Goal: Transaction & Acquisition: Purchase product/service

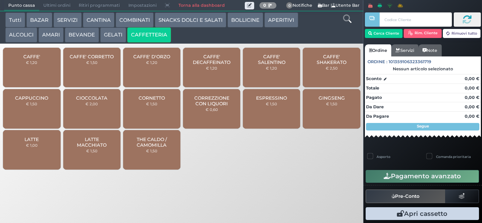
click at [0, 0] on div at bounding box center [0, 0] width 0 height 0
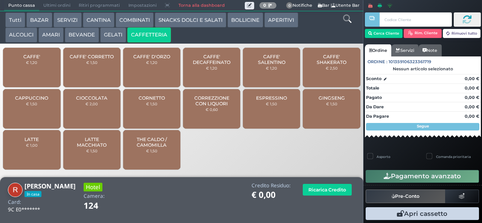
click at [230, 107] on span "CORREZZIONE CON LIQUORI" at bounding box center [211, 100] width 45 height 11
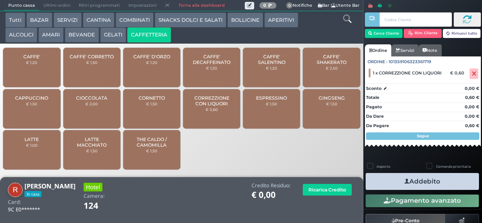
click at [434, 184] on button "Addebito" at bounding box center [421, 181] width 113 height 17
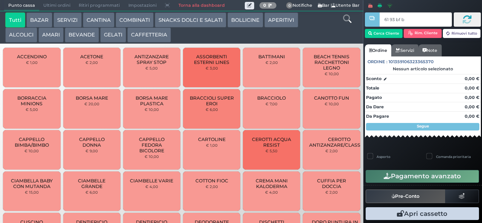
type input "61 93 bf b9"
click at [113, 35] on button "GELATI" at bounding box center [113, 34] width 26 height 15
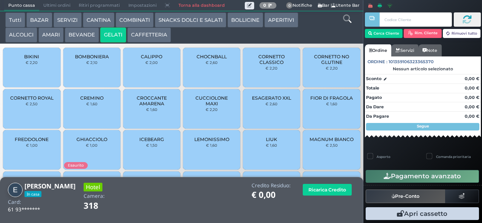
click at [152, 59] on span "CALIPPO" at bounding box center [151, 57] width 21 height 6
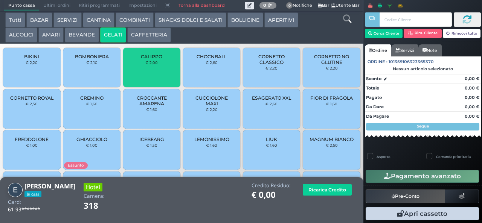
click at [152, 59] on span "CALIPPO" at bounding box center [151, 57] width 21 height 6
click at [153, 73] on div "CALIPPO € 2,00" at bounding box center [151, 68] width 57 height 40
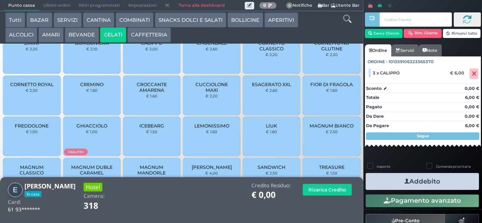
scroll to position [28, 0]
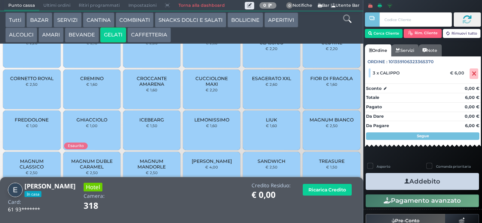
click at [250, 128] on div "LIUK € 1,60" at bounding box center [271, 131] width 57 height 40
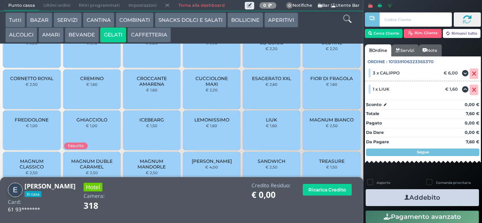
click at [404, 198] on icon "button" at bounding box center [406, 198] width 5 height 8
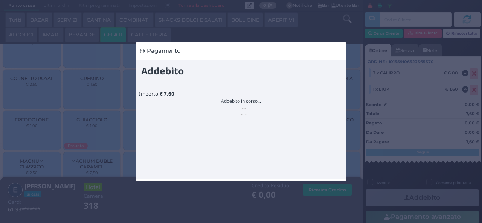
scroll to position [0, 0]
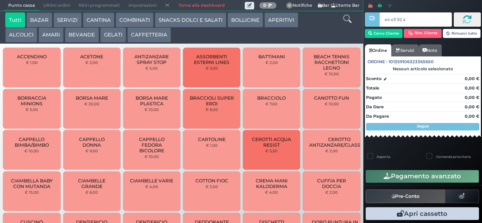
type input "a4 e3 92 af"
click at [55, 39] on button "AMARI" at bounding box center [50, 34] width 25 height 15
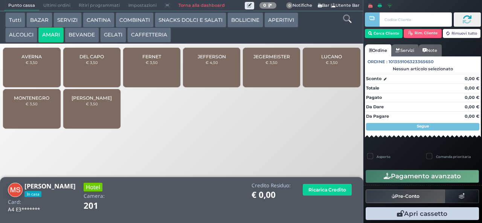
click at [270, 59] on span "JEGERMEISTER" at bounding box center [271, 57] width 37 height 6
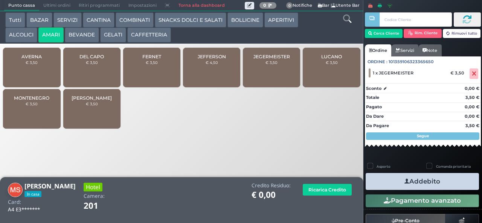
click at [405, 183] on icon "button" at bounding box center [406, 182] width 5 height 8
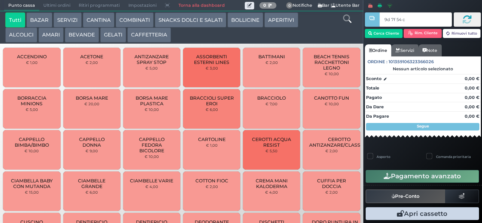
type input "9d 7f 54 c3"
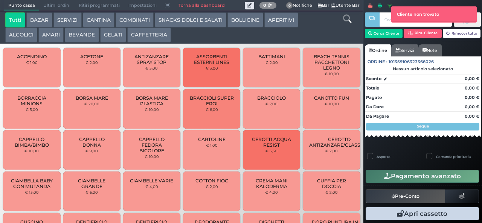
click at [84, 35] on button "BEVANDE" at bounding box center [82, 34] width 34 height 15
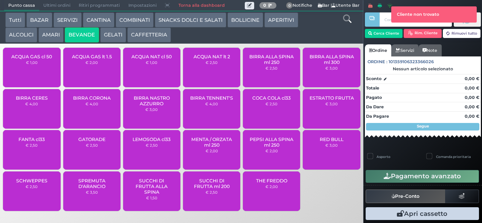
click at [125, 20] on button "COMBINATI" at bounding box center [135, 19] width 38 height 15
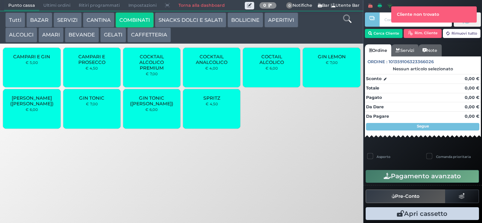
click at [51, 38] on button "AMARI" at bounding box center [50, 34] width 25 height 15
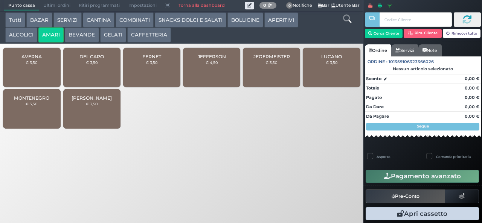
click at [215, 59] on span "JEFFERSON" at bounding box center [212, 57] width 28 height 6
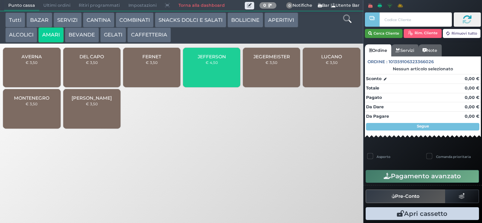
click at [382, 33] on button "Cerca Cliente" at bounding box center [384, 33] width 38 height 9
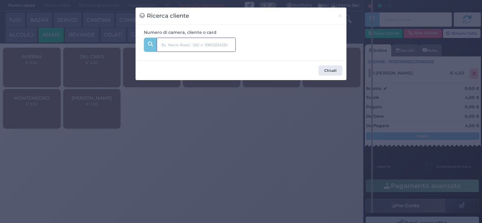
click at [183, 46] on input "text" at bounding box center [196, 45] width 79 height 14
type input "131"
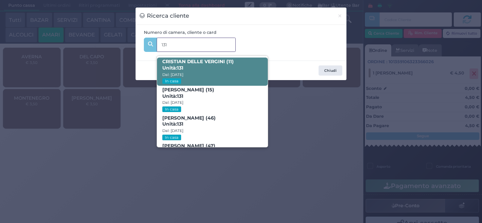
click at [230, 64] on b "CRISTIAN DELLE VERGINI (11) Unità: 131" at bounding box center [198, 65] width 72 height 12
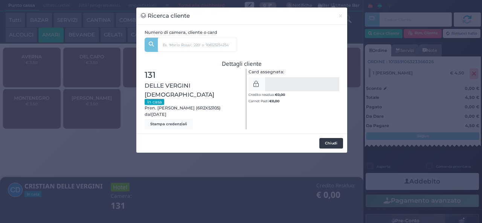
click at [327, 138] on button "Chiudi" at bounding box center [331, 143] width 24 height 11
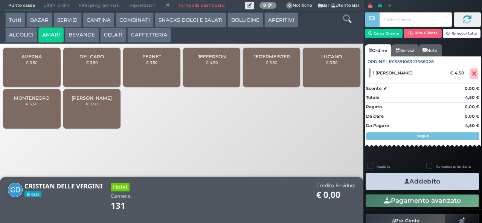
click at [429, 184] on button "Addebito" at bounding box center [421, 181] width 113 height 17
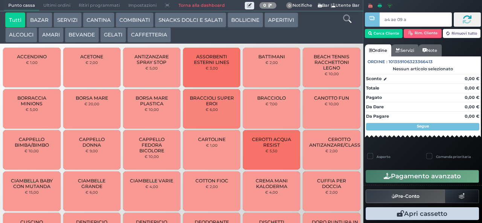
type input "a4 ae 09 af"
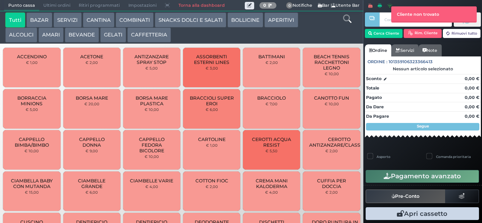
click at [50, 35] on button "AMARI" at bounding box center [50, 34] width 25 height 15
click at [182, 220] on div "Punto cassa [GEOGRAPHIC_DATA] Ultimi ordini Delivery Ritiri programmati Imposta…" at bounding box center [241, 111] width 482 height 223
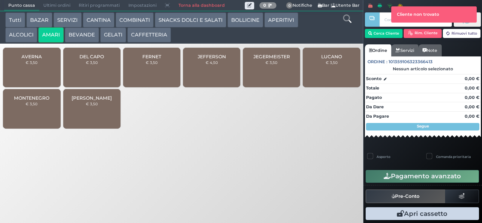
click at [220, 59] on span "JEFFERSON" at bounding box center [212, 57] width 28 height 6
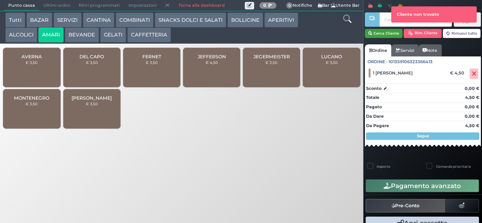
click at [385, 33] on button "Cerca Cliente" at bounding box center [384, 33] width 38 height 9
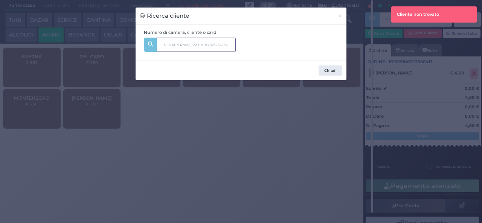
click at [195, 51] on input "text" at bounding box center [196, 45] width 79 height 14
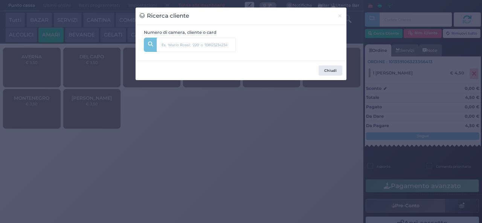
click at [192, 38] on input "text" at bounding box center [196, 45] width 79 height 14
type input "139"
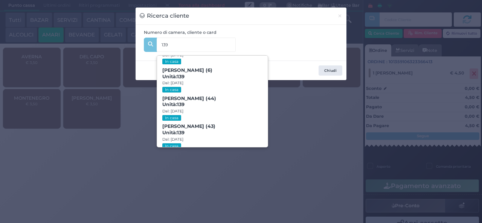
scroll to position [34, 0]
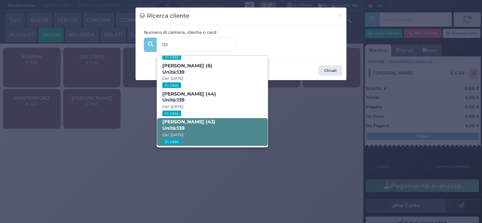
click at [217, 118] on span "Laura Cascioli (43) Unità: 139 Dal: 17/08/2025 In casa" at bounding box center [212, 132] width 110 height 28
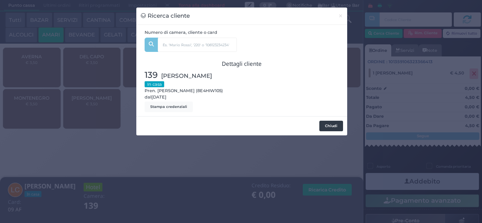
click at [332, 126] on button "Chiudi" at bounding box center [331, 126] width 24 height 11
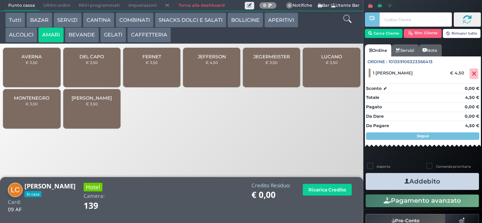
click at [425, 181] on button "Addebito" at bounding box center [421, 181] width 113 height 17
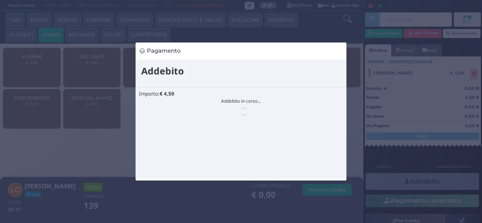
scroll to position [0, 0]
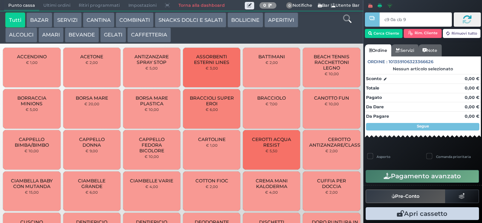
type input "c9 0a cb 94"
click at [52, 36] on button "AMARI" at bounding box center [50, 34] width 25 height 15
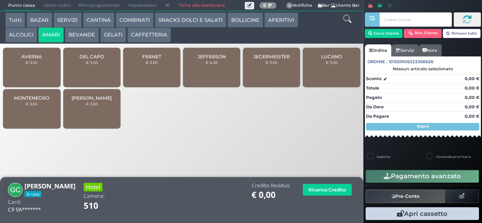
click at [215, 59] on span "JEFFERSON" at bounding box center [212, 57] width 28 height 6
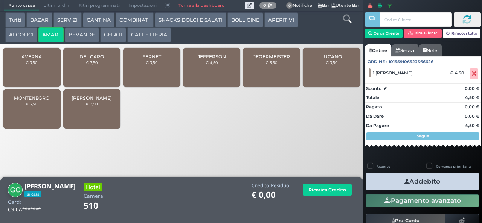
click at [444, 182] on button "Addebito" at bounding box center [421, 181] width 113 height 17
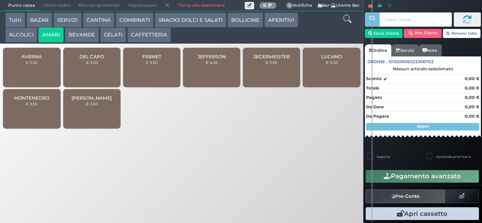
click at [80, 59] on span "DEL CAPO" at bounding box center [91, 57] width 24 height 6
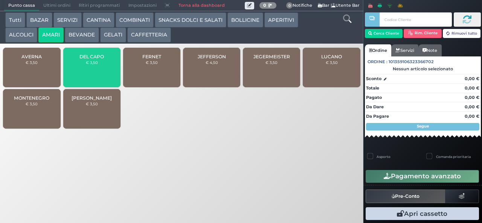
click at [20, 33] on button "ALCOLICI" at bounding box center [21, 34] width 32 height 15
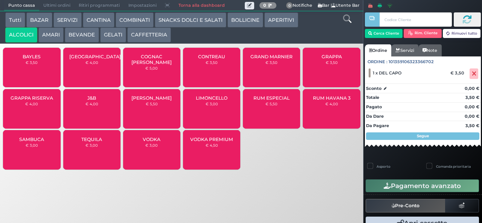
click at [89, 59] on span "[GEOGRAPHIC_DATA]" at bounding box center [95, 57] width 52 height 6
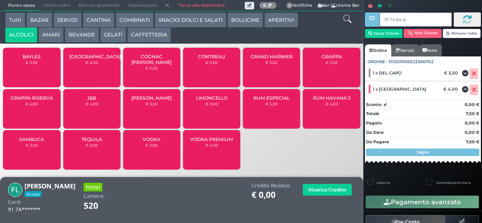
type input "91 7a be b9"
click at [405, 198] on button "Pagamento avanzato" at bounding box center [421, 202] width 113 height 13
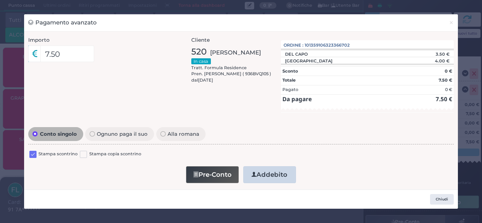
click at [276, 180] on button "Addebito" at bounding box center [269, 174] width 53 height 17
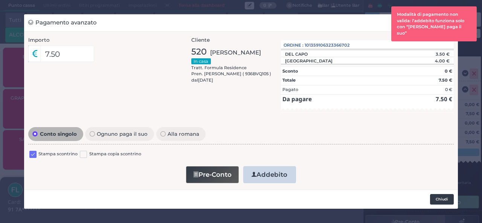
click at [432, 199] on button "Chiudi" at bounding box center [442, 199] width 24 height 11
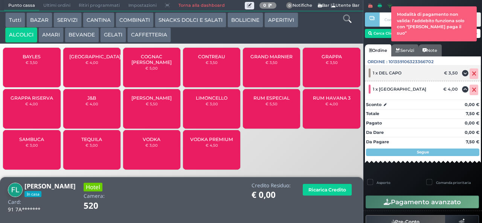
click at [472, 74] on icon at bounding box center [474, 74] width 5 height 0
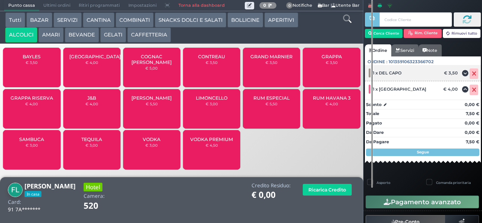
click at [472, 74] on icon at bounding box center [474, 74] width 5 height 0
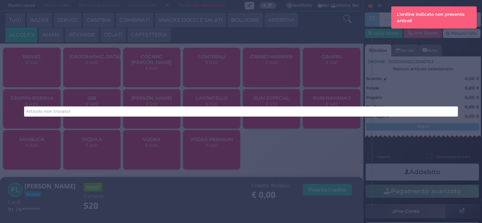
click at [87, 67] on div "Articolo non trovato!" at bounding box center [241, 111] width 482 height 223
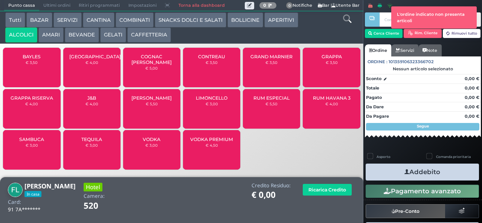
click at [87, 59] on span "[GEOGRAPHIC_DATA]" at bounding box center [95, 57] width 52 height 6
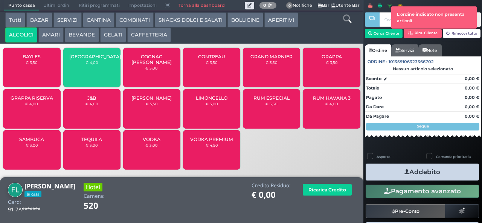
click at [46, 36] on button "AMARI" at bounding box center [50, 34] width 25 height 15
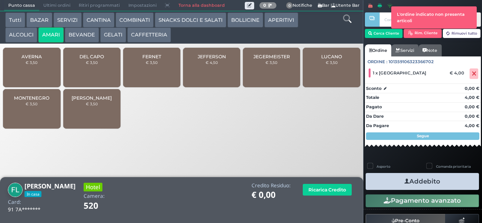
click at [87, 59] on span "DEL CAPO" at bounding box center [91, 57] width 24 height 6
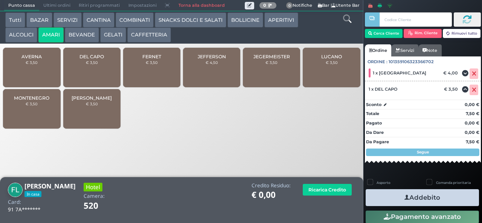
click at [404, 197] on icon "button" at bounding box center [406, 198] width 5 height 8
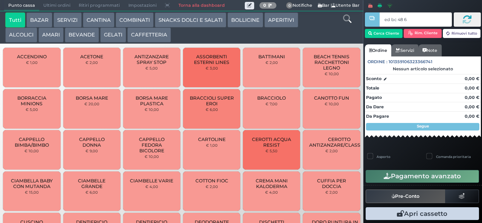
type input "ed bc 48 67"
click at [52, 35] on button "AMARI" at bounding box center [50, 34] width 25 height 15
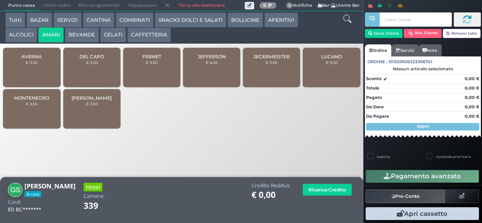
click at [276, 76] on div "JEGERMEISTER € 3,50" at bounding box center [271, 68] width 57 height 40
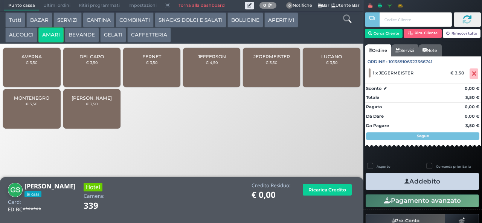
click at [404, 181] on icon "button" at bounding box center [406, 182] width 5 height 8
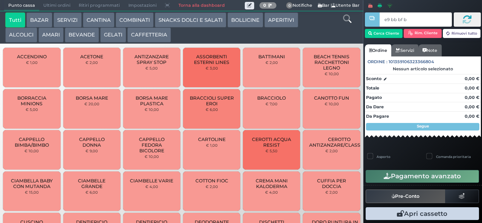
type input "e9 bb bf b9"
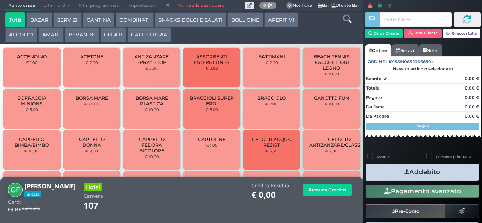
click at [50, 36] on button "AMARI" at bounding box center [50, 34] width 25 height 15
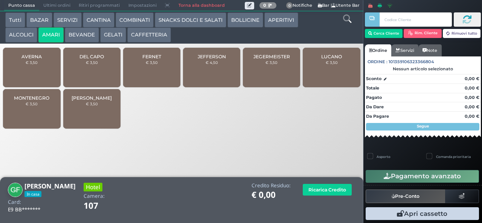
click at [87, 75] on div "DEL CAPO € 3,50" at bounding box center [91, 68] width 57 height 40
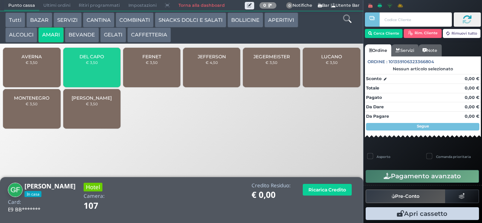
click at [85, 76] on div "DEL CAPO € 3,50" at bounding box center [91, 68] width 57 height 40
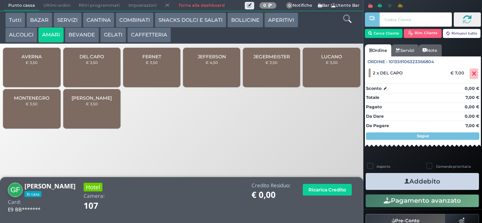
click at [404, 180] on icon "button" at bounding box center [406, 182] width 5 height 8
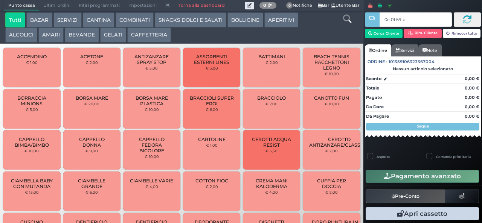
type input "0e 01 69 b9"
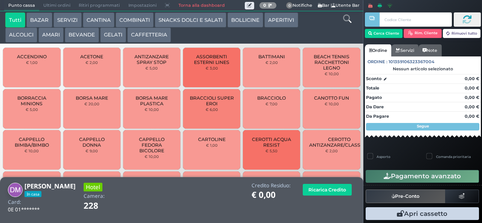
click at [43, 32] on button "AMARI" at bounding box center [50, 34] width 25 height 15
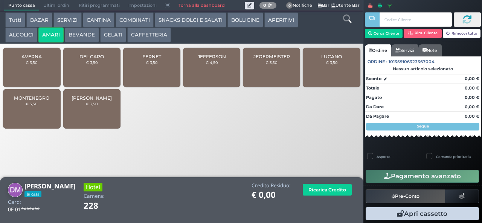
click at [44, 101] on span "MONTENEGRO" at bounding box center [31, 98] width 35 height 6
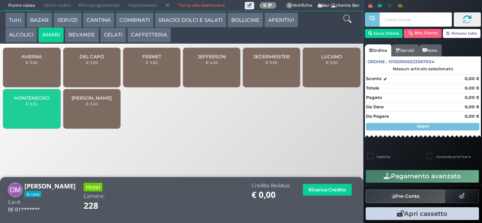
click at [23, 33] on button "ALCOLICI" at bounding box center [21, 34] width 32 height 15
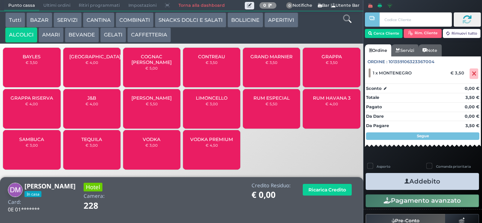
click at [39, 71] on div "BAYLES € 3,50" at bounding box center [31, 68] width 57 height 40
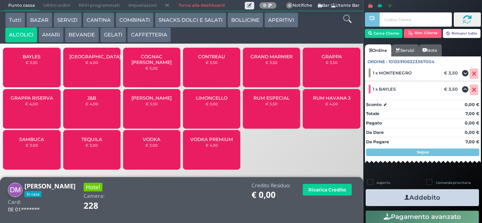
click at [430, 194] on button "Addebito" at bounding box center [421, 197] width 113 height 17
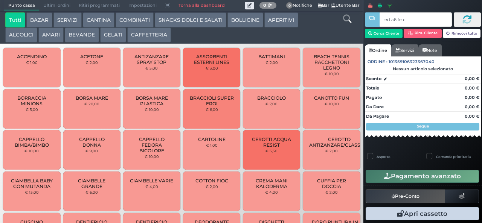
type input "ed a6 fe c2"
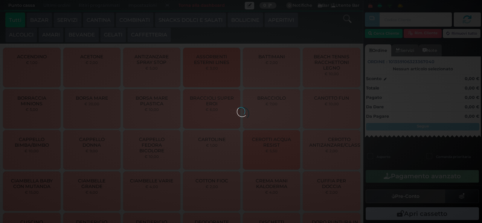
click at [237, 107] on div at bounding box center [241, 111] width 8 height 8
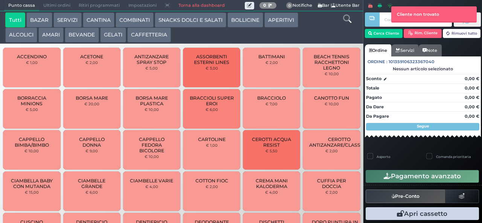
click at [206, 20] on button "SNACKS DOLCI E SALATI" at bounding box center [191, 19] width 72 height 15
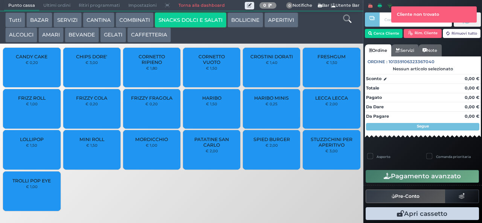
click at [327, 59] on span "FRESHGUM" at bounding box center [331, 57] width 28 height 6
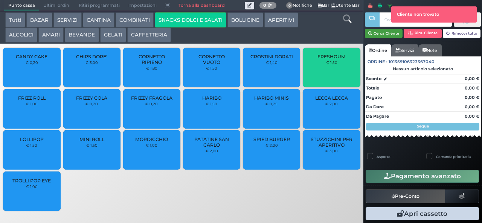
click at [382, 32] on button "Cerca Cliente" at bounding box center [384, 33] width 38 height 9
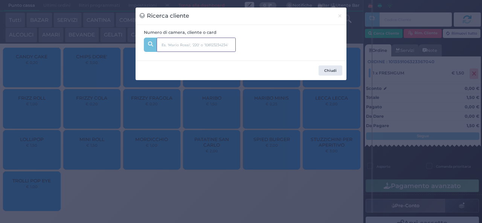
click at [202, 47] on input "text" at bounding box center [196, 45] width 79 height 14
type input "231"
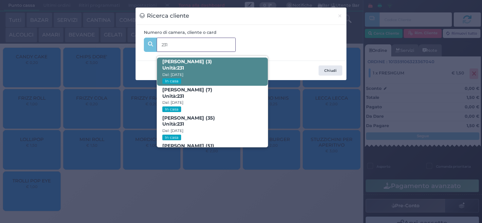
click at [231, 61] on span "Daniel Cimmino (3) Unità: 231 Dal: 17/08/2025 In casa" at bounding box center [212, 72] width 110 height 28
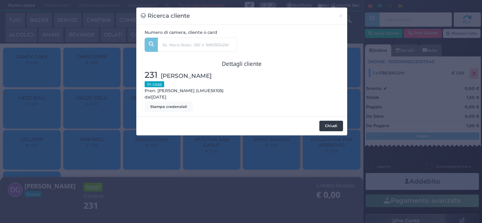
click at [328, 127] on button "Chiudi" at bounding box center [331, 126] width 24 height 11
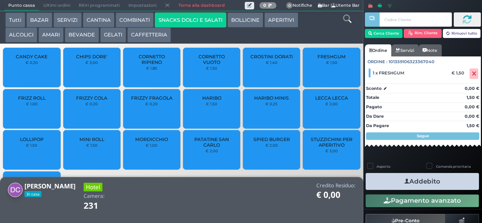
click at [430, 175] on button "Addebito" at bounding box center [421, 181] width 113 height 17
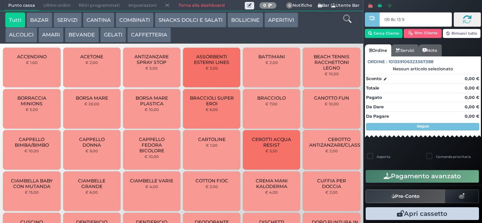
type input "09 8c 13 95"
click at [50, 34] on button "AMARI" at bounding box center [50, 34] width 25 height 15
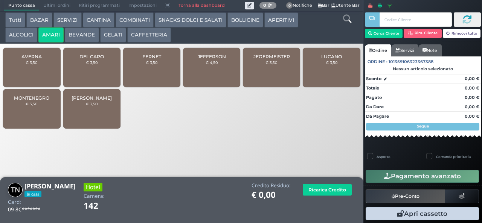
click at [212, 59] on span "JEFFERSON" at bounding box center [212, 57] width 28 height 6
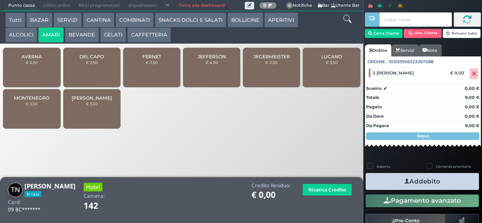
click at [404, 181] on icon "button" at bounding box center [406, 182] width 5 height 8
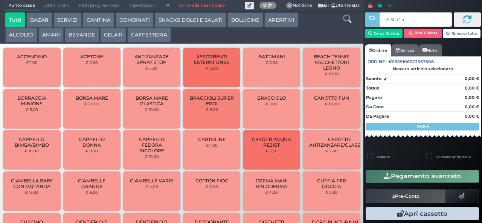
type input "c4 31 a4 af"
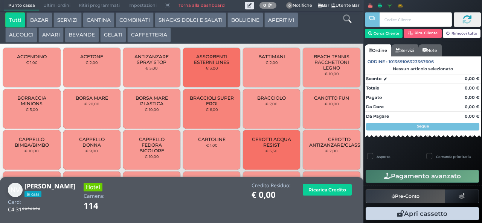
click at [169, 24] on button "SNACKS DOLCI E SALATI" at bounding box center [191, 19] width 72 height 15
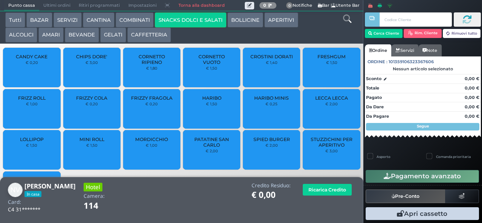
click at [148, 117] on div "FRIZZY FRAGOLA € 0,20" at bounding box center [151, 109] width 57 height 40
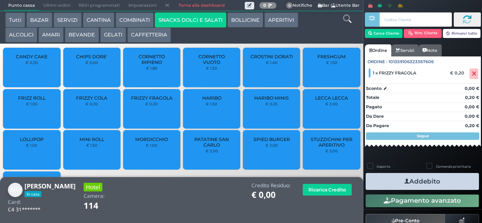
click at [404, 183] on icon "button" at bounding box center [406, 182] width 5 height 8
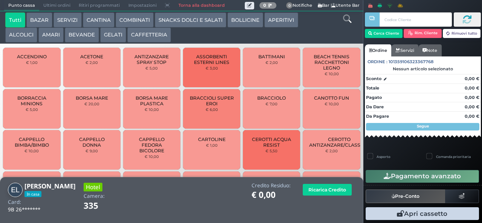
click at [44, 33] on button "AMARI" at bounding box center [50, 34] width 25 height 15
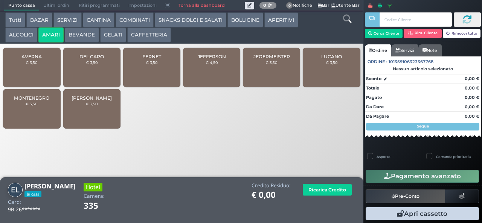
click at [264, 59] on span "JEGERMEISTER" at bounding box center [271, 57] width 37 height 6
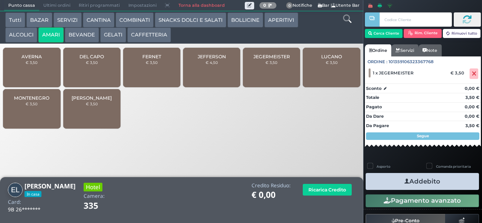
click at [111, 35] on button "GELATI" at bounding box center [113, 34] width 26 height 15
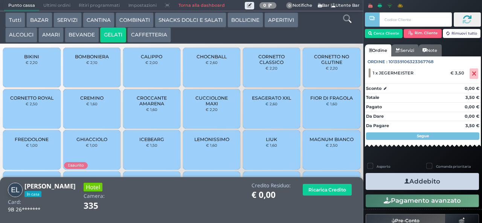
click at [78, 32] on button "BEVANDE" at bounding box center [82, 34] width 34 height 15
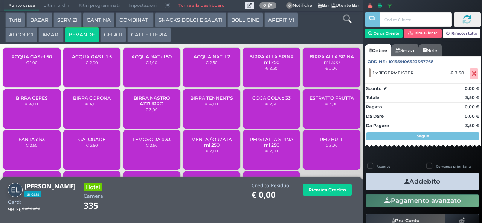
click at [112, 36] on button "GELATI" at bounding box center [113, 34] width 26 height 15
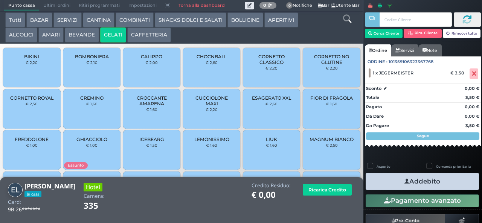
scroll to position [50, 0]
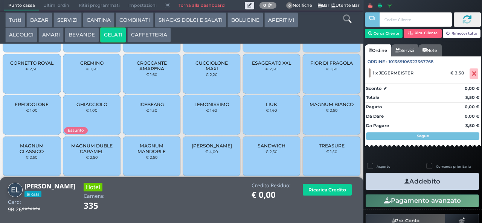
click at [333, 149] on span "TREASURE" at bounding box center [332, 146] width 26 height 6
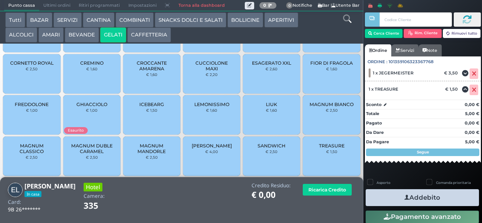
click at [440, 196] on button "Addebito" at bounding box center [421, 197] width 113 height 17
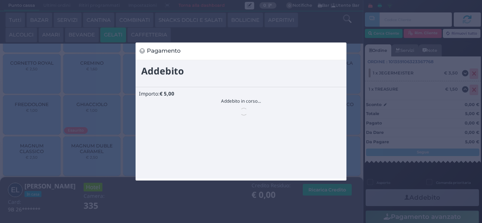
scroll to position [0, 0]
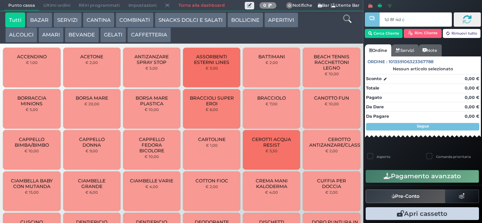
type input "1d 8f 4d c3"
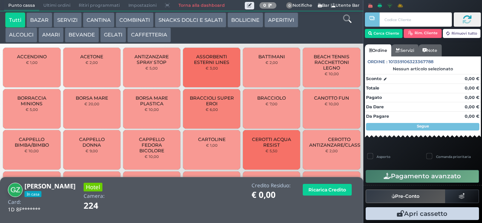
click at [84, 36] on button "BEVANDE" at bounding box center [82, 34] width 34 height 15
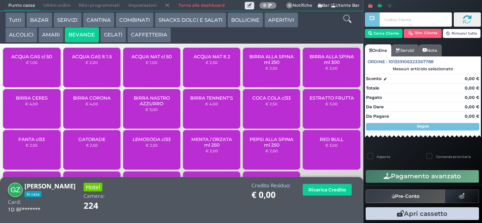
click at [39, 37] on button "AMARI" at bounding box center [50, 34] width 25 height 15
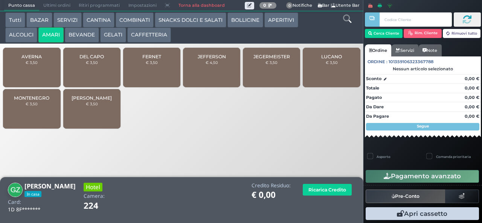
click at [263, 74] on div "JEGERMEISTER € 3,50" at bounding box center [271, 68] width 57 height 40
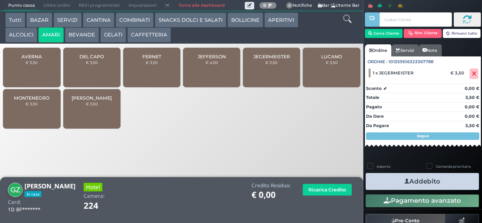
click at [439, 183] on button "Addebito" at bounding box center [421, 181] width 113 height 17
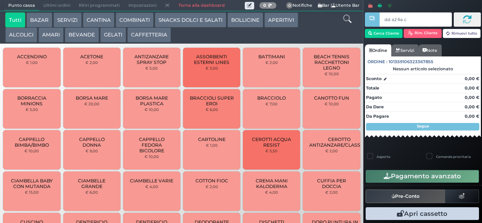
type input "dd a2 6a c3"
click at [48, 38] on button "AMARI" at bounding box center [50, 34] width 25 height 15
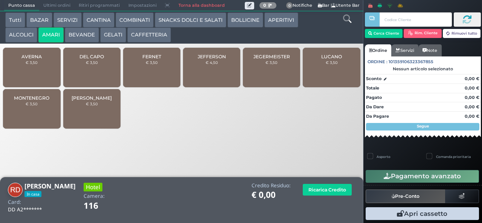
click at [38, 59] on span "AVERNA" at bounding box center [31, 57] width 20 height 6
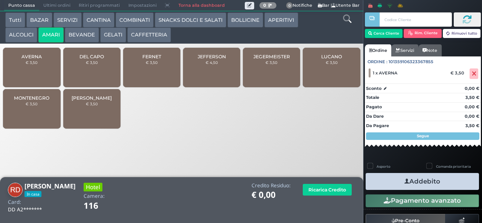
click at [404, 181] on icon "button" at bounding box center [406, 182] width 5 height 8
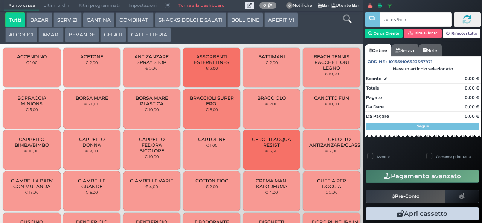
type input "aa e5 9b a4"
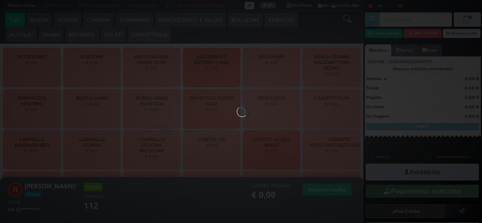
click at [237, 107] on div at bounding box center [241, 111] width 8 height 8
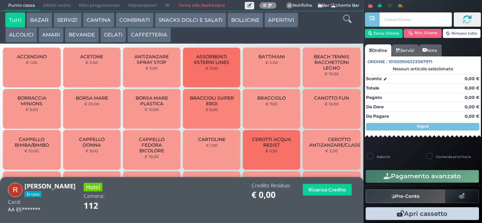
click at [62, 34] on button "AMARI" at bounding box center [50, 34] width 25 height 15
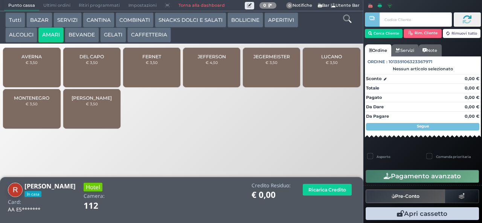
click at [112, 40] on button "GELATI" at bounding box center [113, 34] width 26 height 15
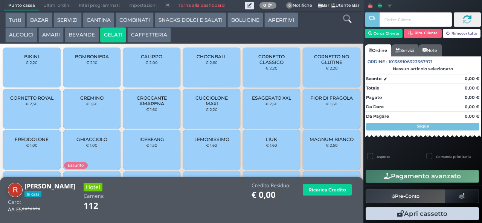
scroll to position [50, 0]
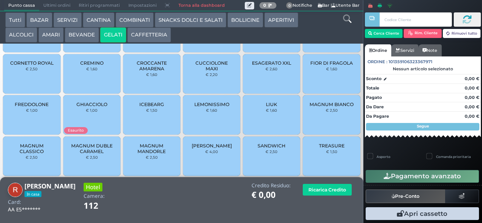
click at [319, 148] on span "TREASURE" at bounding box center [332, 146] width 26 height 6
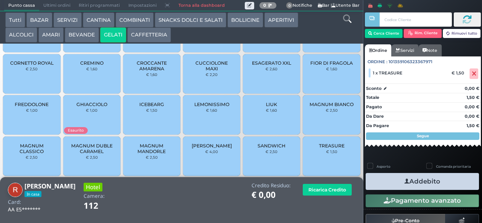
click at [394, 178] on button "Addebito" at bounding box center [421, 181] width 113 height 17
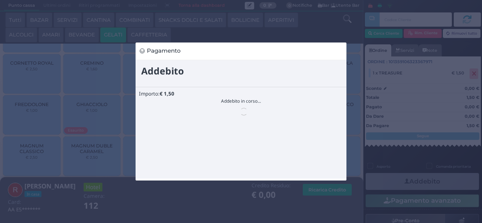
scroll to position [0, 0]
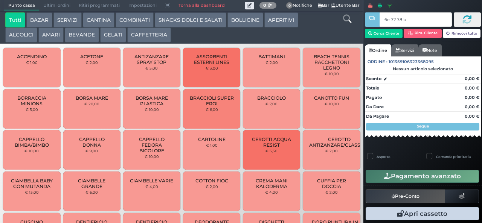
type input "6e 72 78 b9"
click at [156, 43] on button "CAFFETTERIA" at bounding box center [149, 34] width 44 height 15
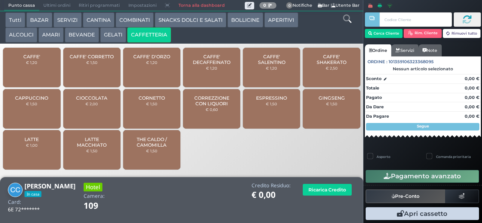
click at [147, 59] on span "CAFFE' D'ORZO" at bounding box center [151, 57] width 37 height 6
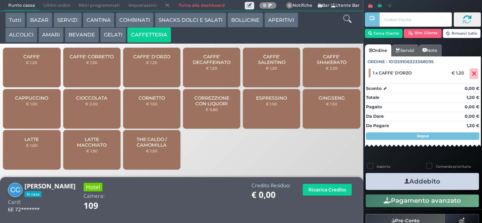
click at [391, 179] on button "Addebito" at bounding box center [421, 181] width 113 height 17
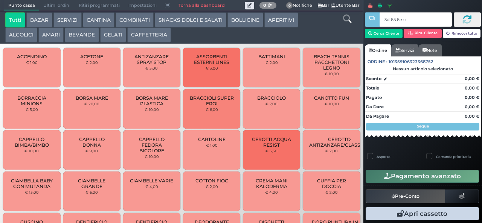
type input "3d 65 6e c3"
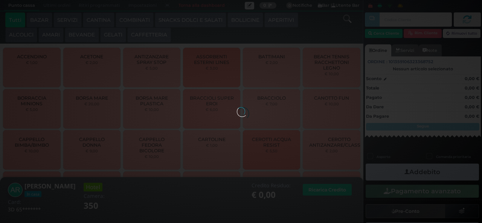
click at [42, 35] on button "AMARI" at bounding box center [50, 34] width 25 height 15
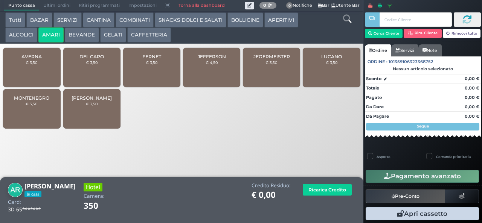
click at [219, 72] on div "[PERSON_NAME] € 4,50" at bounding box center [211, 68] width 57 height 40
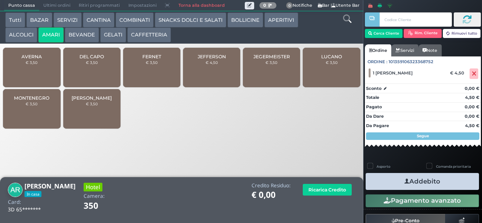
click at [443, 186] on button "Addebito" at bounding box center [421, 181] width 113 height 17
